Goal: Task Accomplishment & Management: Complete application form

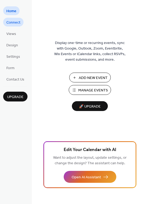
click at [12, 22] on span "Connect" at bounding box center [13, 23] width 14 height 6
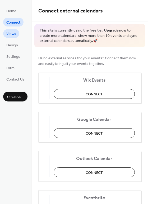
click at [15, 33] on span "Views" at bounding box center [11, 34] width 10 height 6
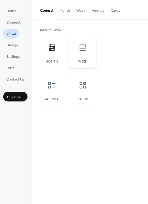
click at [85, 49] on icon at bounding box center [82, 47] width 8 height 8
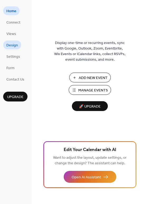
click at [13, 44] on span "Design" at bounding box center [12, 46] width 12 height 6
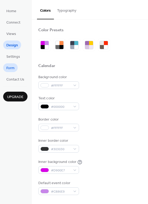
click at [15, 67] on link "Form" at bounding box center [10, 67] width 15 height 9
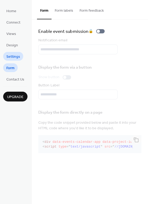
click at [15, 58] on span "Settings" at bounding box center [13, 57] width 14 height 6
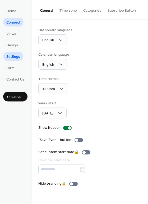
click at [17, 23] on span "Connect" at bounding box center [13, 23] width 14 height 6
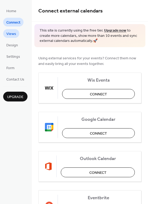
click at [13, 31] on span "Views" at bounding box center [11, 34] width 10 height 6
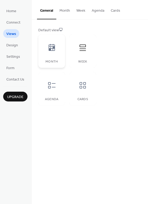
click at [54, 48] on icon at bounding box center [52, 47] width 6 height 7
click at [17, 46] on span "Design" at bounding box center [12, 46] width 12 height 6
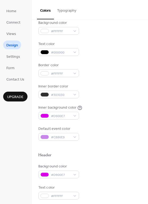
scroll to position [53, 0]
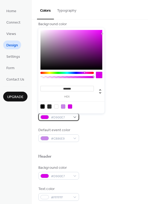
click at [65, 117] on span "#D900E7" at bounding box center [61, 117] width 20 height 6
click at [56, 105] on div at bounding box center [56, 106] width 4 height 4
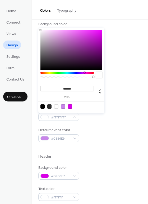
click at [50, 105] on div at bounding box center [49, 106] width 4 height 4
click at [57, 105] on div at bounding box center [56, 106] width 4 height 4
type input "*******"
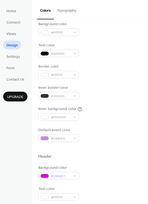
click at [124, 118] on div "Inner background color #FFFFFFFF" at bounding box center [89, 113] width 103 height 15
click at [74, 31] on div "#FFFFFF" at bounding box center [58, 32] width 41 height 8
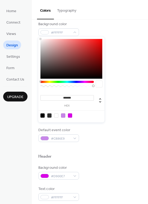
click at [63, 114] on div at bounding box center [63, 115] width 4 height 4
type input "*******"
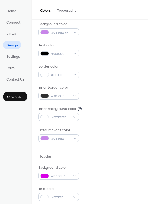
click at [117, 70] on div "Border color #FFFFFF" at bounding box center [89, 71] width 103 height 15
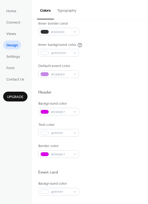
scroll to position [159, 0]
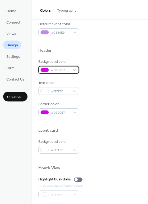
click at [71, 68] on div "#D900E7" at bounding box center [58, 70] width 41 height 8
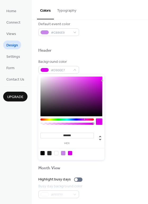
click at [64, 153] on div at bounding box center [63, 153] width 4 height 4
type input "*******"
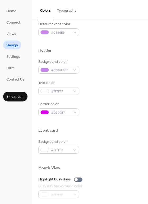
click at [106, 55] on div at bounding box center [89, 57] width 103 height 4
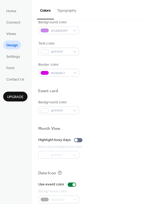
scroll to position [211, 0]
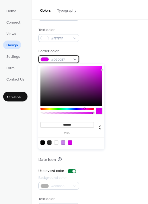
click at [61, 59] on span "#D900E7" at bounding box center [61, 60] width 20 height 6
click at [43, 141] on div at bounding box center [42, 142] width 4 height 4
type input "*******"
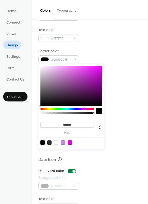
click at [107, 42] on div "Background color #C886E9FF Text color #FFFFFF Border color #000000FF" at bounding box center [89, 34] width 103 height 57
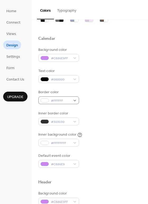
scroll to position [0, 0]
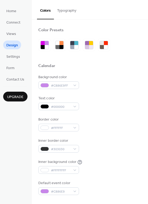
click at [66, 9] on button "Typography" at bounding box center [67, 9] width 26 height 19
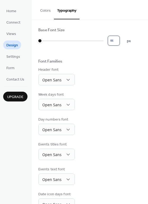
click at [119, 39] on input "*" at bounding box center [114, 41] width 12 height 10
click at [119, 39] on input "**" at bounding box center [114, 41] width 12 height 10
click at [119, 42] on input "*" at bounding box center [114, 41] width 12 height 10
click at [119, 38] on input "*" at bounding box center [114, 41] width 12 height 10
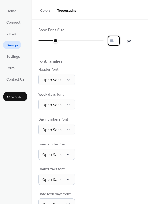
type input "**"
click at [119, 38] on input "**" at bounding box center [114, 41] width 12 height 10
click at [13, 55] on span "Settings" at bounding box center [13, 57] width 14 height 6
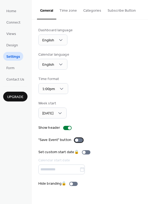
click at [77, 139] on div at bounding box center [79, 140] width 8 height 4
click at [75, 139] on div at bounding box center [76, 139] width 3 height 3
click at [98, 8] on button "Categories" at bounding box center [92, 9] width 24 height 19
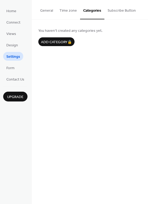
click at [116, 8] on button "Subscribe Button" at bounding box center [121, 9] width 35 height 19
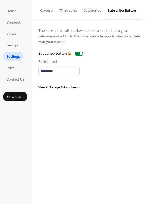
click at [45, 8] on button "General" at bounding box center [46, 9] width 19 height 19
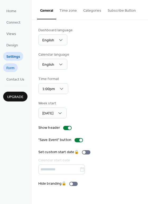
click at [16, 70] on link "Form" at bounding box center [10, 67] width 15 height 9
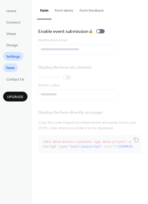
click at [16, 55] on span "Settings" at bounding box center [13, 57] width 14 height 6
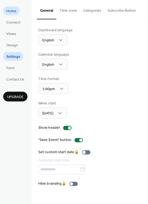
click at [9, 11] on span "Home" at bounding box center [11, 11] width 10 height 6
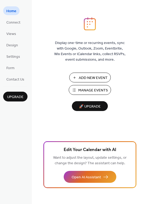
click at [94, 91] on span "Manage Events" at bounding box center [93, 90] width 30 height 6
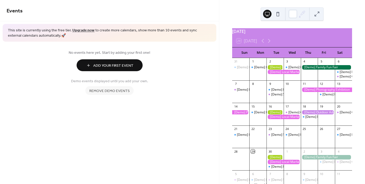
click at [115, 67] on span "Add Your First Event" at bounding box center [113, 66] width 40 height 6
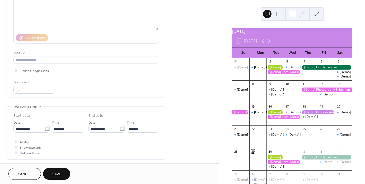
scroll to position [79, 0]
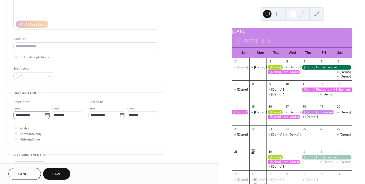
type input "**********"
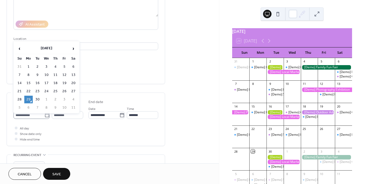
click at [45, 115] on icon at bounding box center [46, 115] width 5 height 5
click at [44, 115] on input "**********" at bounding box center [28, 116] width 31 height 8
click at [73, 49] on span "›" at bounding box center [74, 48] width 8 height 11
click at [28, 66] on td "29" at bounding box center [28, 67] width 8 height 8
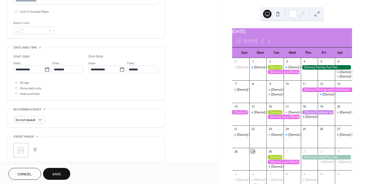
scroll to position [132, 0]
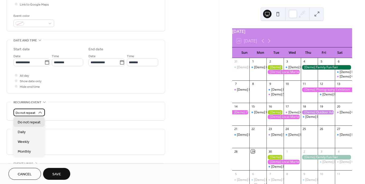
click at [33, 113] on span "Do not repeat" at bounding box center [26, 113] width 20 height 6
click at [28, 144] on span "Weekly" at bounding box center [24, 142] width 12 height 6
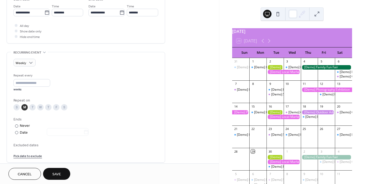
scroll to position [185, 0]
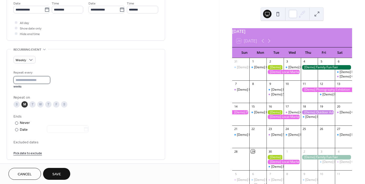
click at [25, 80] on input "*" at bounding box center [31, 80] width 37 height 8
click at [49, 79] on input "*" at bounding box center [31, 80] width 37 height 8
type input "*"
click at [49, 79] on input "*" at bounding box center [31, 80] width 37 height 8
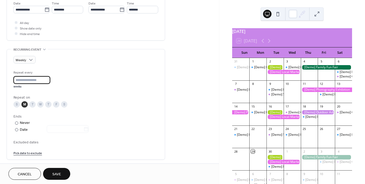
click at [59, 172] on span "Save" at bounding box center [56, 175] width 9 height 6
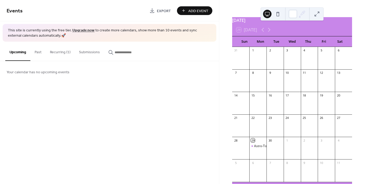
scroll to position [10, 0]
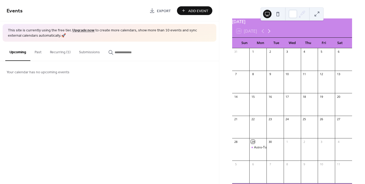
click at [271, 33] on icon at bounding box center [269, 31] width 2 height 4
click at [262, 82] on div at bounding box center [257, 84] width 17 height 13
click at [54, 54] on button "Recurring (1)" at bounding box center [60, 51] width 29 height 19
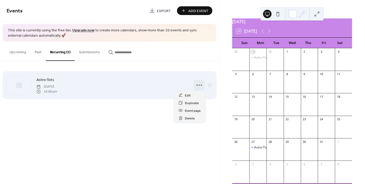
click at [197, 85] on circle at bounding box center [197, 85] width 1 height 1
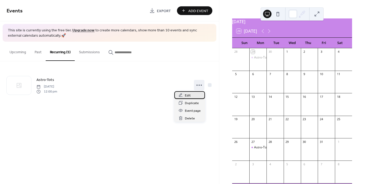
click at [184, 95] on div "Edit" at bounding box center [189, 95] width 31 height 8
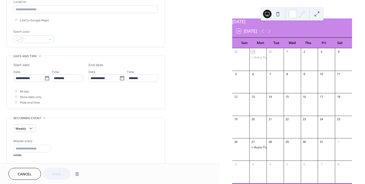
scroll to position [132, 0]
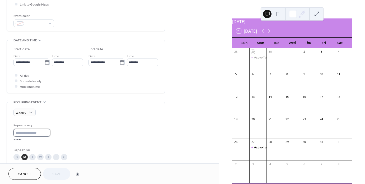
click at [28, 133] on input "*" at bounding box center [31, 133] width 37 height 8
click at [49, 134] on input "*" at bounding box center [31, 133] width 37 height 8
type input "*"
click at [49, 134] on input "*" at bounding box center [31, 133] width 37 height 8
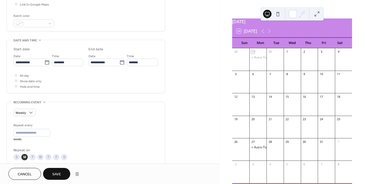
click at [57, 177] on span "Save" at bounding box center [56, 175] width 9 height 6
